Goal: Task Accomplishment & Management: Use online tool/utility

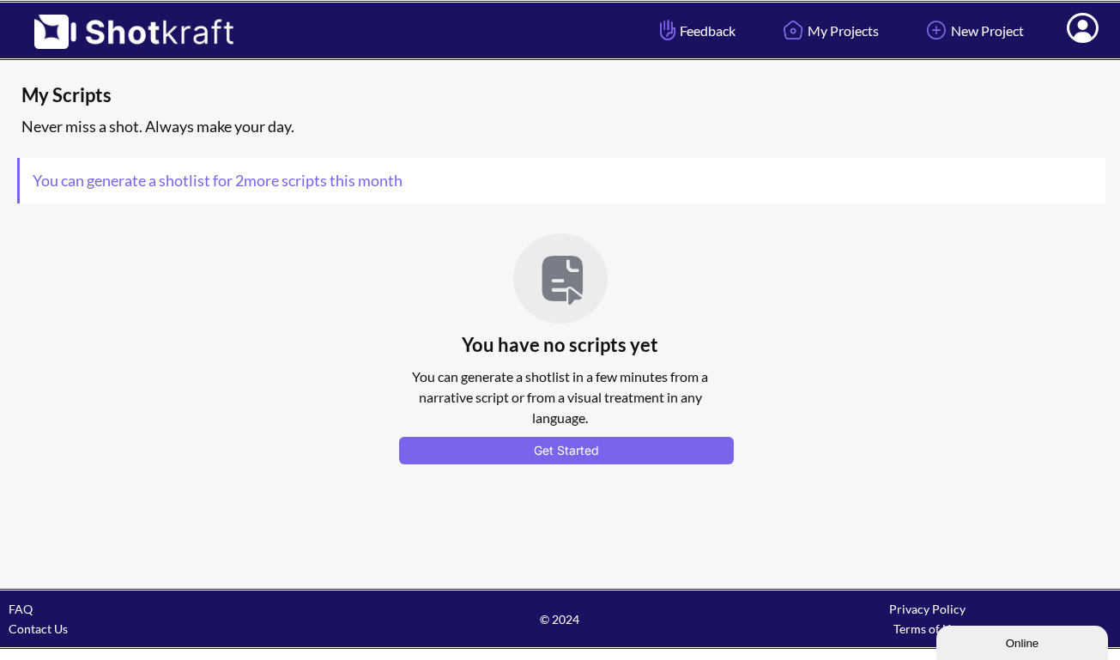
click at [1081, 33] on icon at bounding box center [1083, 30] width 18 height 21
click at [980, 33] on link "New Project" at bounding box center [973, 31] width 128 height 46
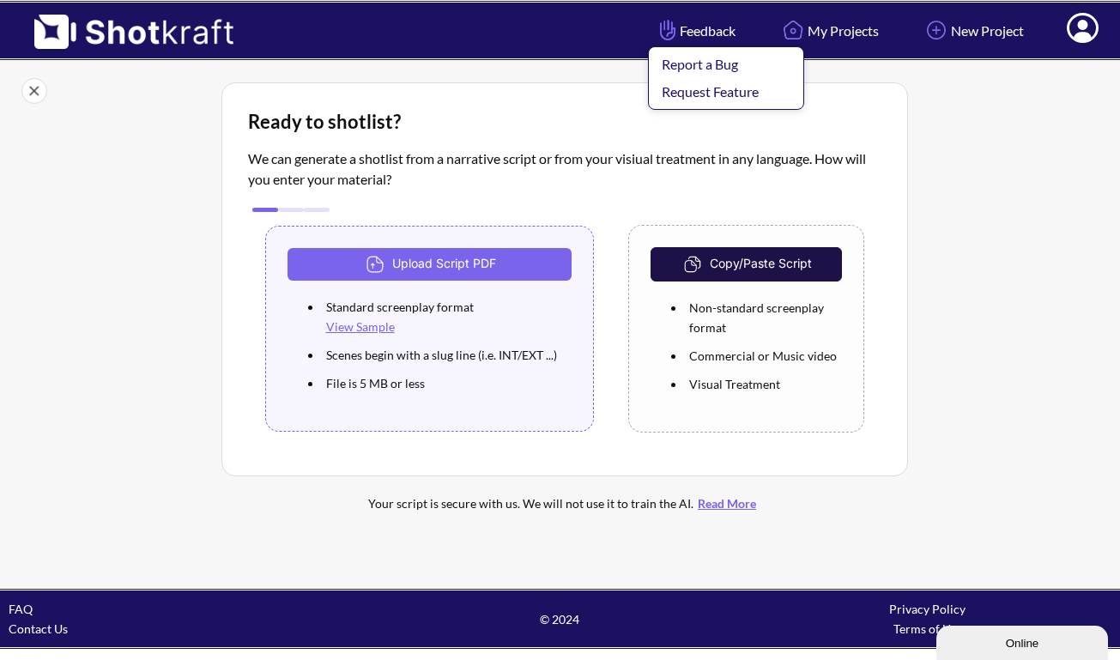
click at [695, 31] on span "Feedback Report a Bug Request Feature" at bounding box center [696, 31] width 80 height 20
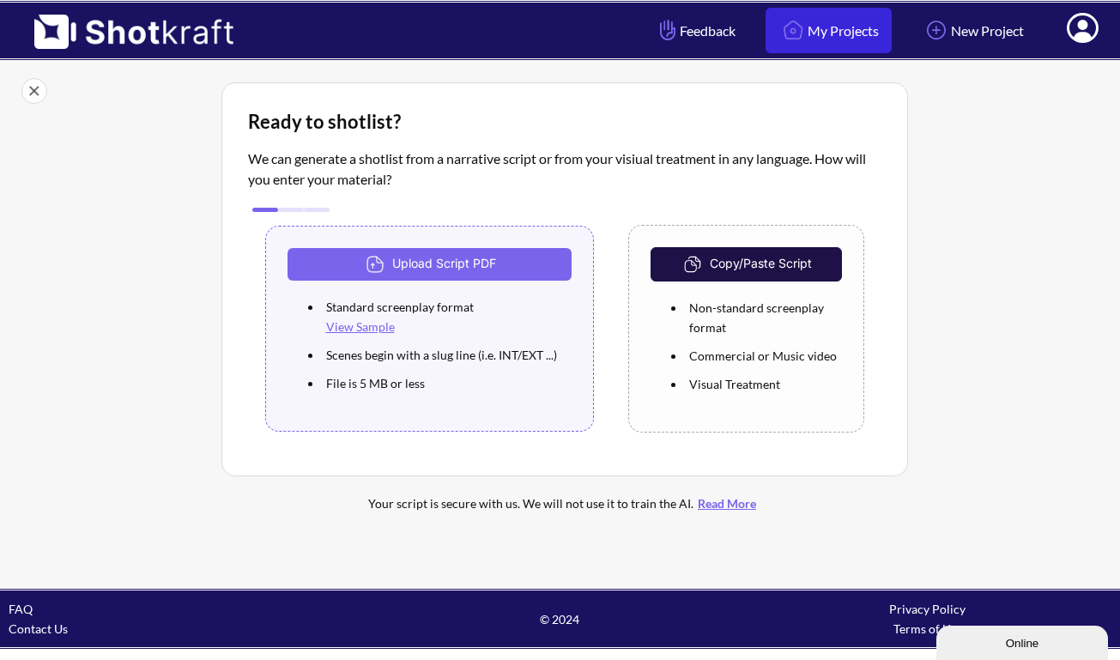
click at [818, 24] on link "My Projects" at bounding box center [829, 31] width 126 height 46
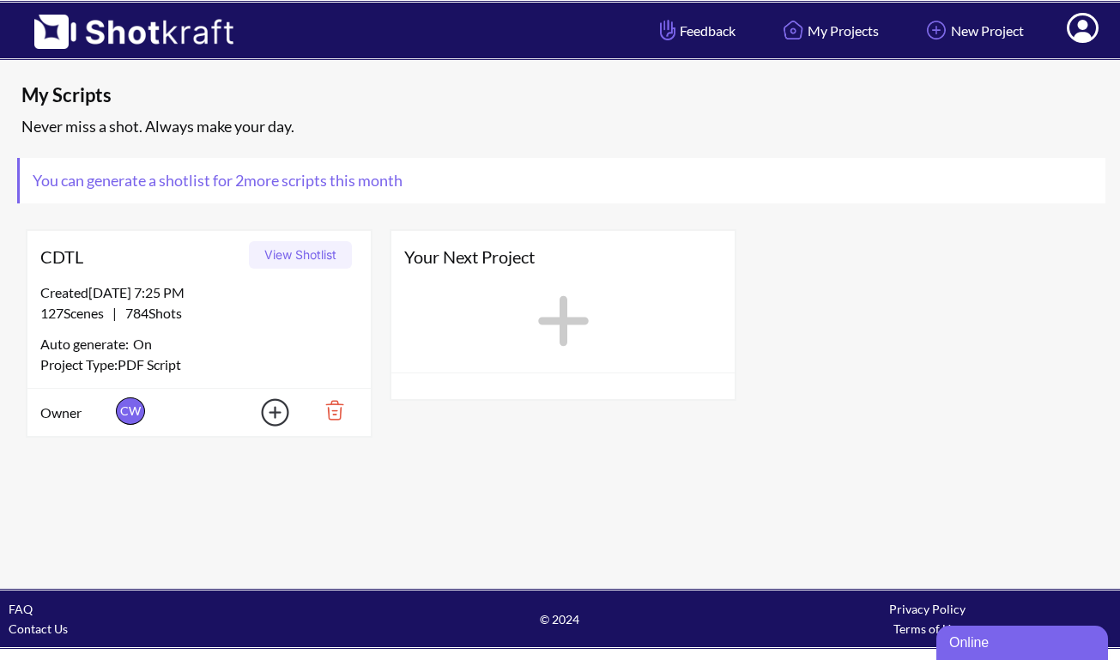
click at [307, 251] on button "View Shotlist" at bounding box center [300, 254] width 103 height 27
